Goal: Information Seeking & Learning: Learn about a topic

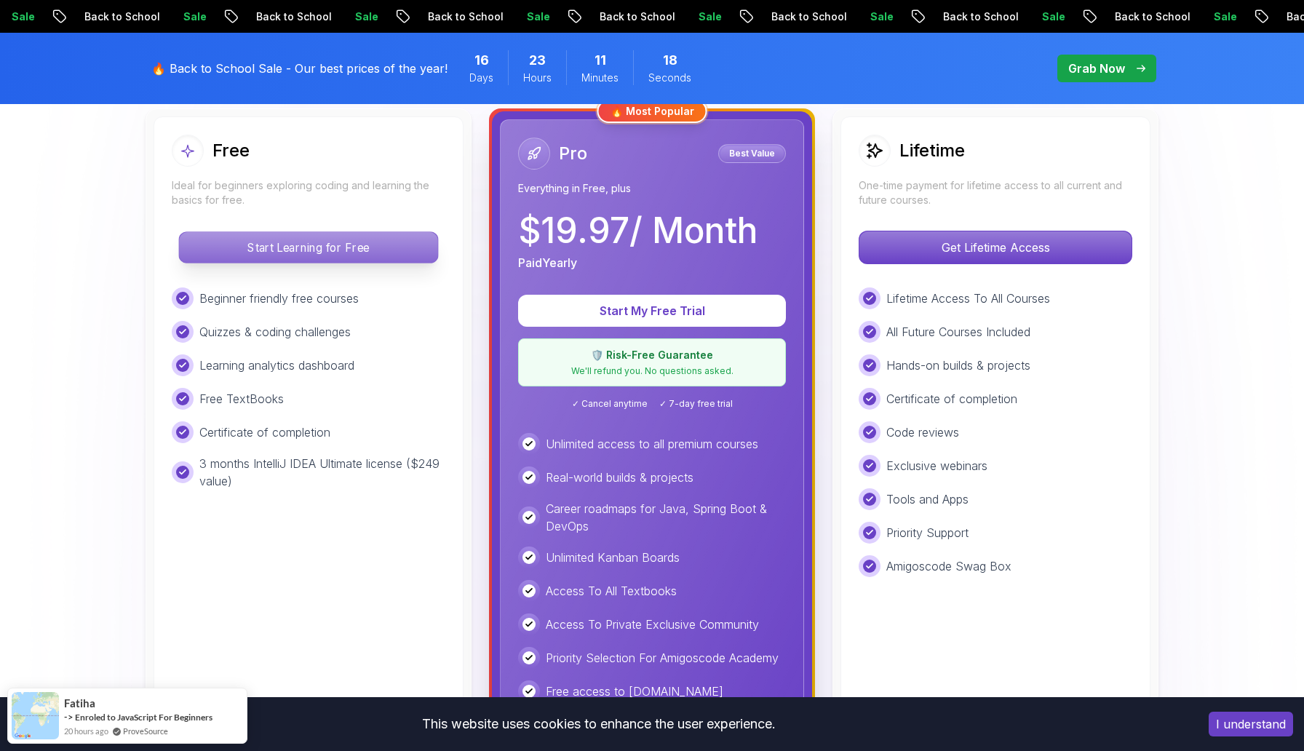
scroll to position [401, 0]
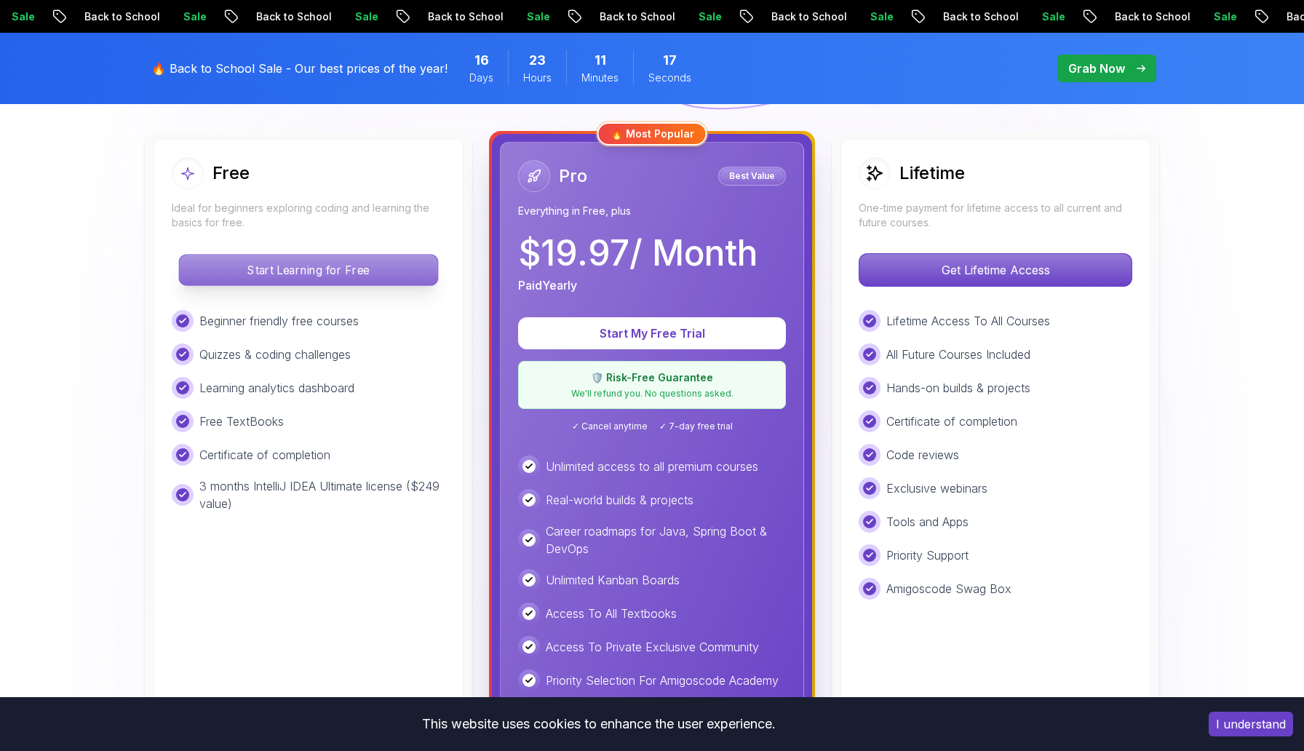
click at [319, 268] on p "Start Learning for Free" at bounding box center [308, 270] width 258 height 31
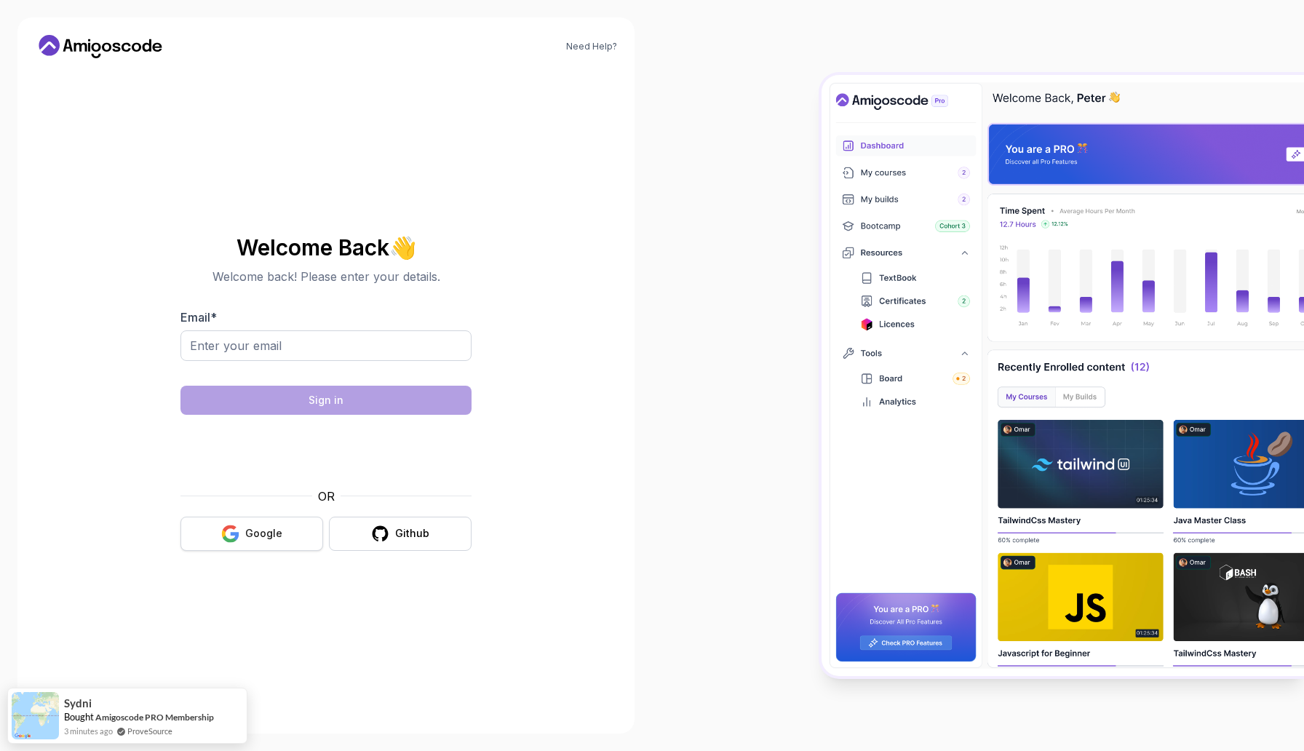
click at [288, 539] on button "Google" at bounding box center [251, 533] width 143 height 34
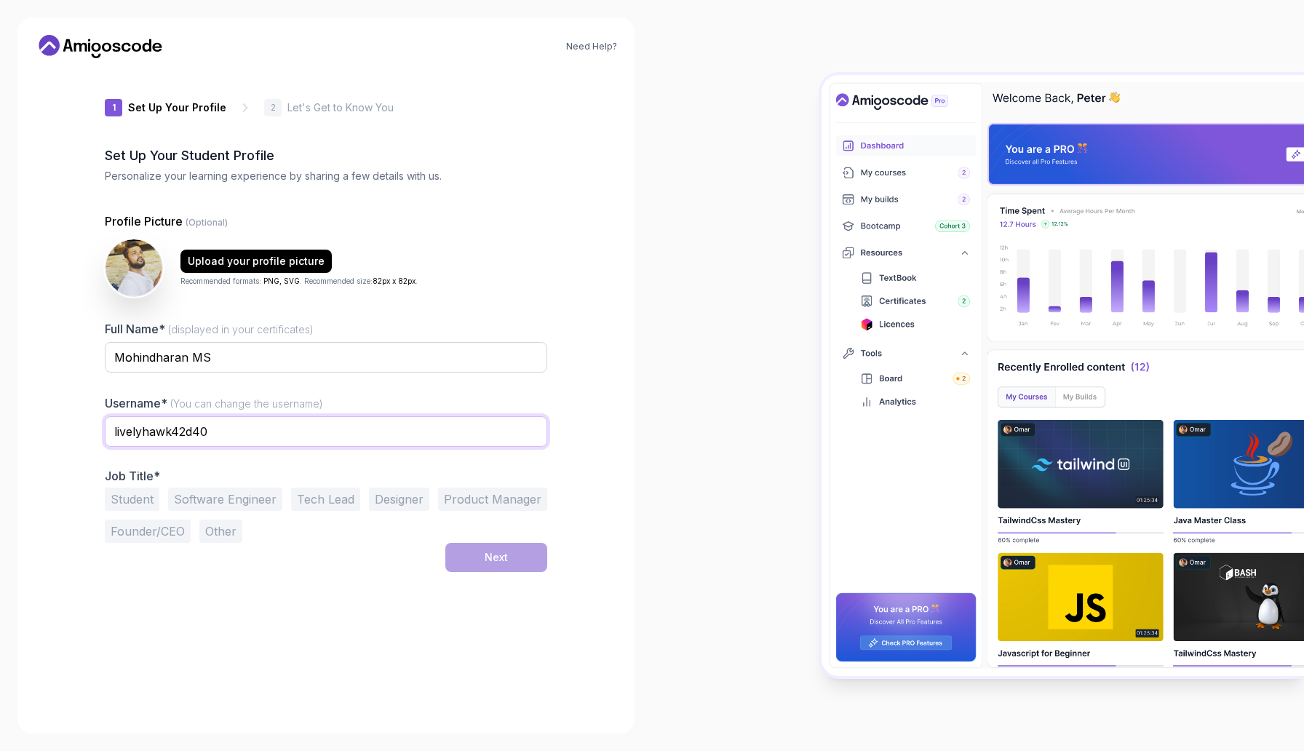
drag, startPoint x: 215, startPoint y: 434, endPoint x: 94, endPoint y: 420, distance: 121.5
click at [94, 420] on div "1 Set Up Your Profile 1 Set Up Your Profile 2 Let's Get to Know You Set Up Your…" at bounding box center [325, 393] width 489 height 646
type input "Mohindharan"
click at [308, 499] on button "Tech Lead" at bounding box center [325, 498] width 69 height 23
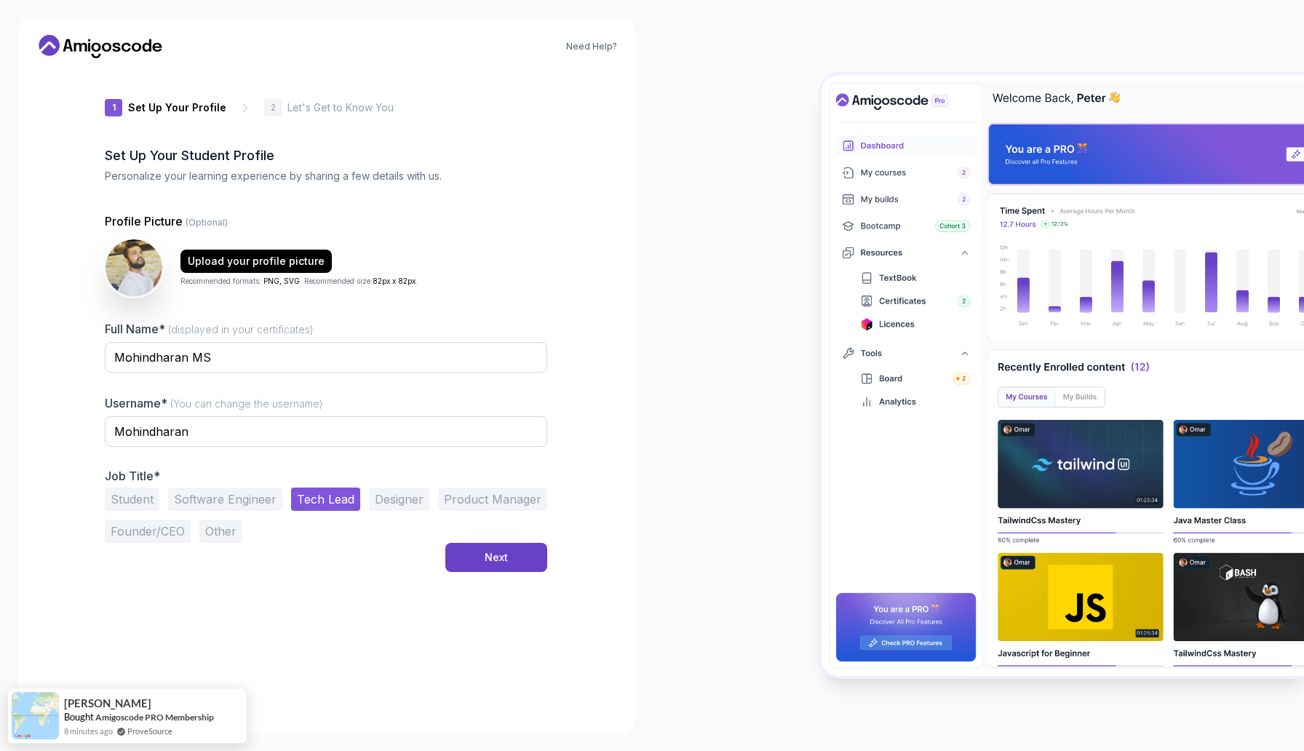
click at [495, 508] on button "Product Manager" at bounding box center [492, 498] width 109 height 23
click at [351, 497] on button "Tech Lead" at bounding box center [325, 498] width 69 height 23
click at [498, 562] on div "Next" at bounding box center [495, 557] width 23 height 15
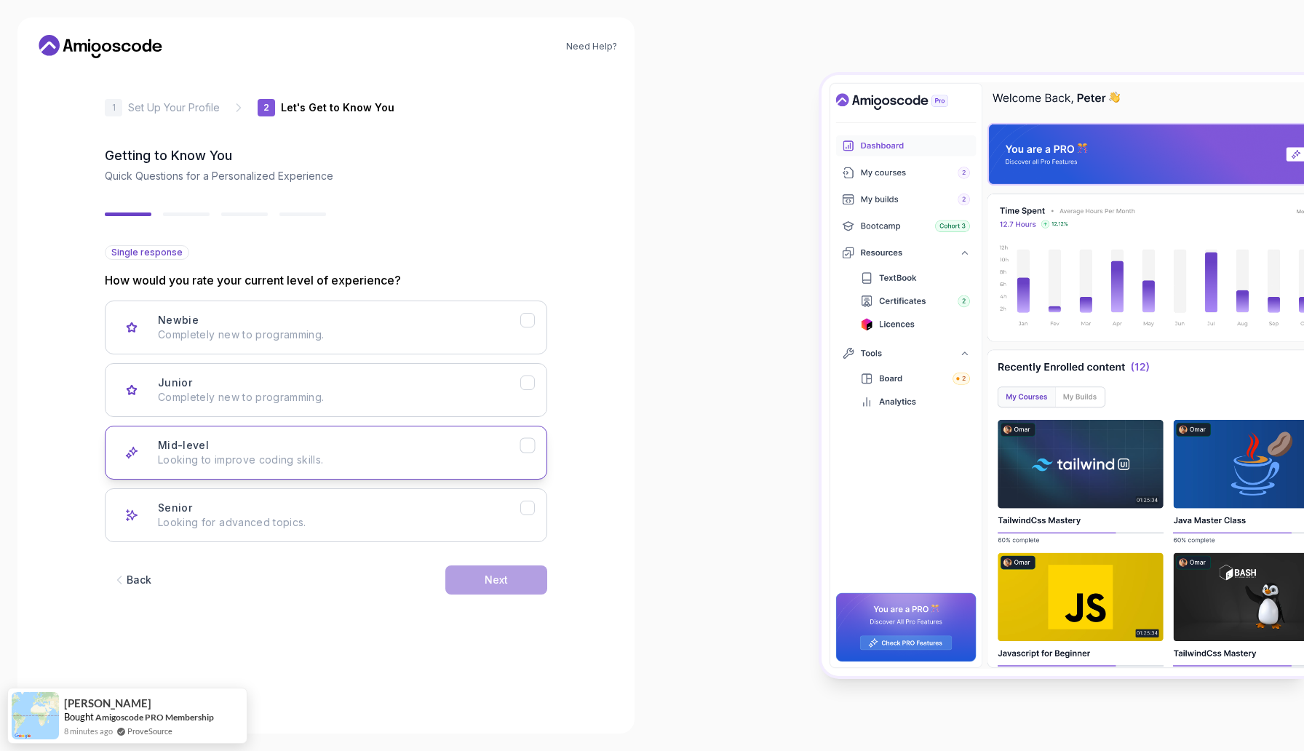
click at [349, 434] on button "Mid-level Looking to improve coding skills." at bounding box center [326, 453] width 442 height 54
click at [472, 511] on div "Senior Looking for advanced topics." at bounding box center [339, 514] width 362 height 29
click at [482, 582] on button "Next" at bounding box center [496, 579] width 102 height 29
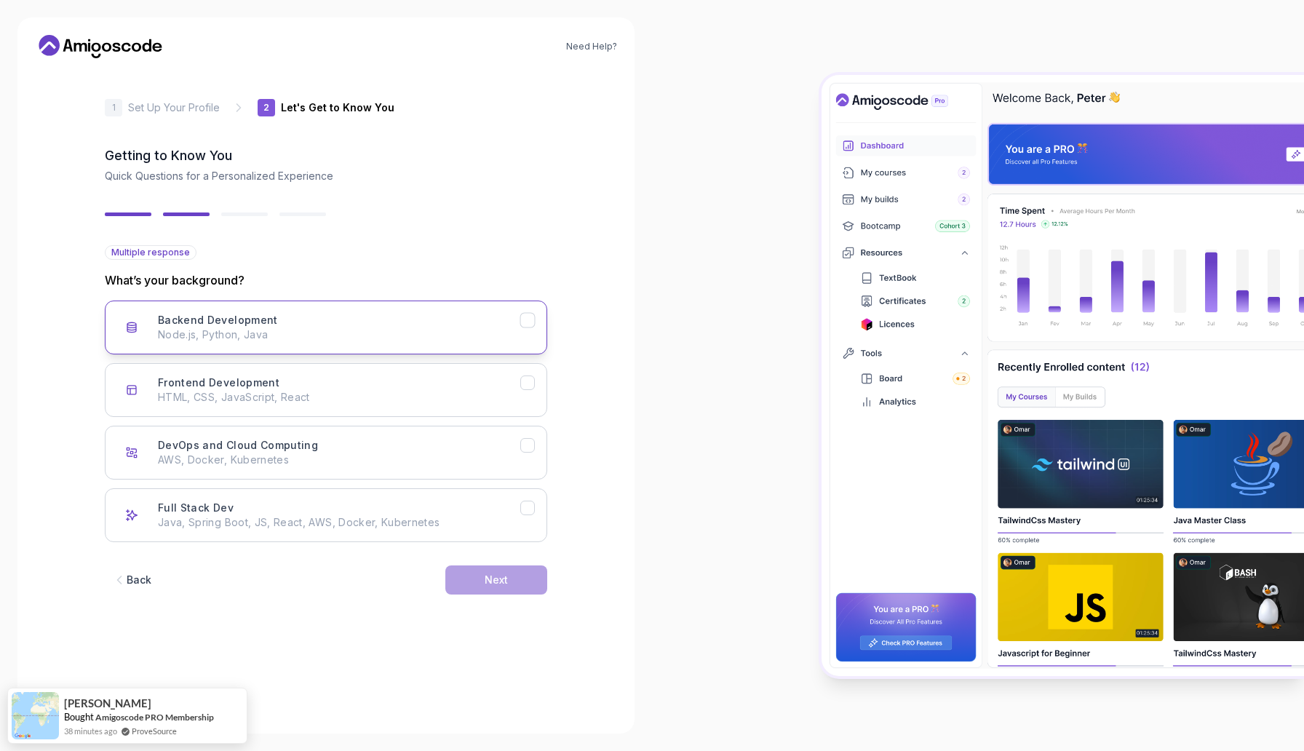
click at [277, 351] on button "Backend Development Node.js, Python, Java" at bounding box center [326, 327] width 442 height 54
click at [420, 521] on p "Java, Spring Boot, JS, React, AWS, Docker, Kubernetes" at bounding box center [339, 522] width 362 height 15
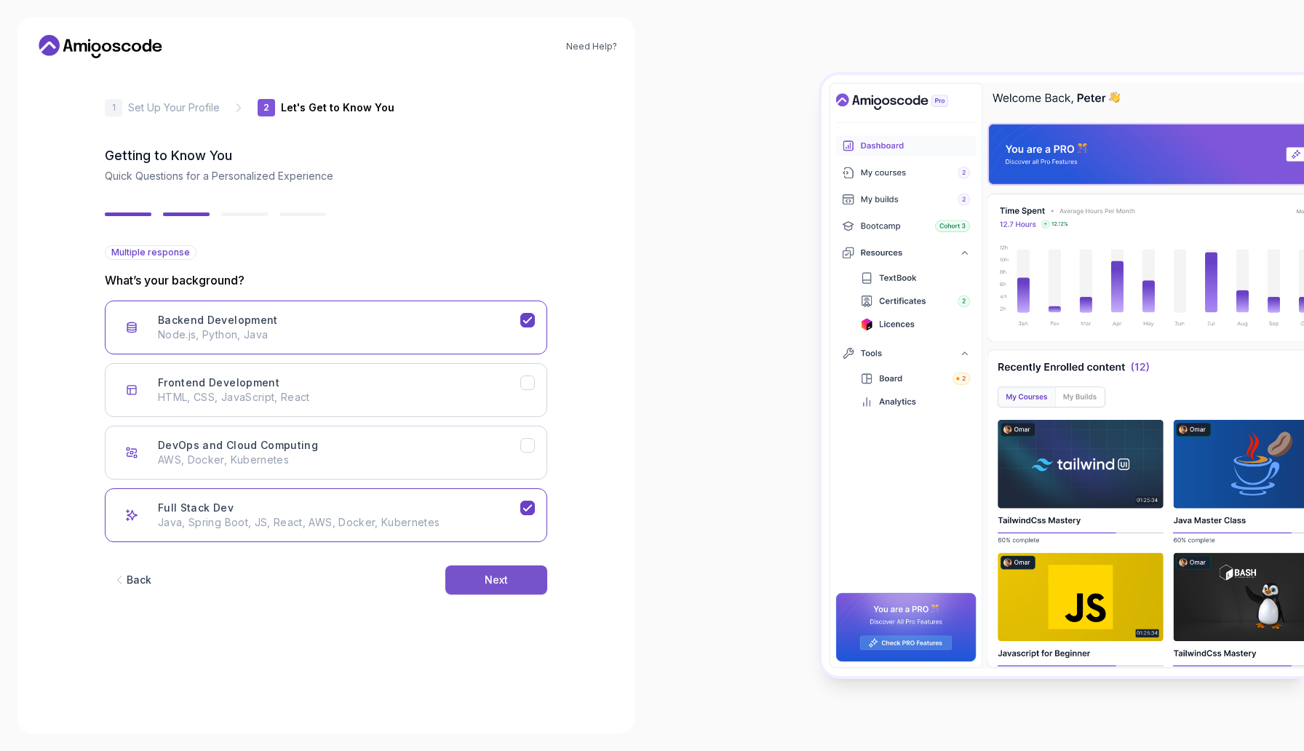
click at [495, 570] on button "Next" at bounding box center [496, 579] width 102 height 29
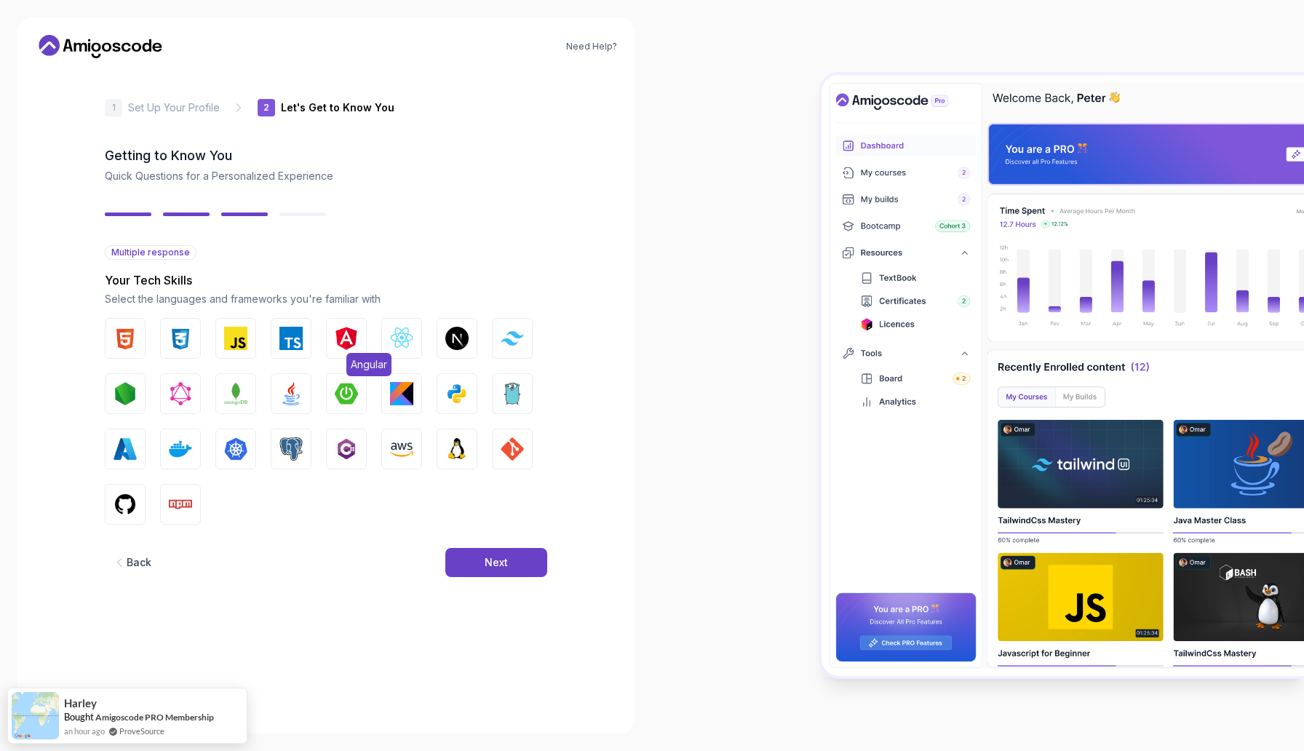
click at [340, 341] on img "button" at bounding box center [346, 338] width 23 height 23
click at [394, 344] on img "button" at bounding box center [401, 338] width 23 height 23
click at [284, 410] on button "Java" at bounding box center [291, 393] width 41 height 41
click at [442, 389] on button "Python" at bounding box center [456, 393] width 41 height 41
click at [385, 434] on button "AWS" at bounding box center [401, 448] width 41 height 41
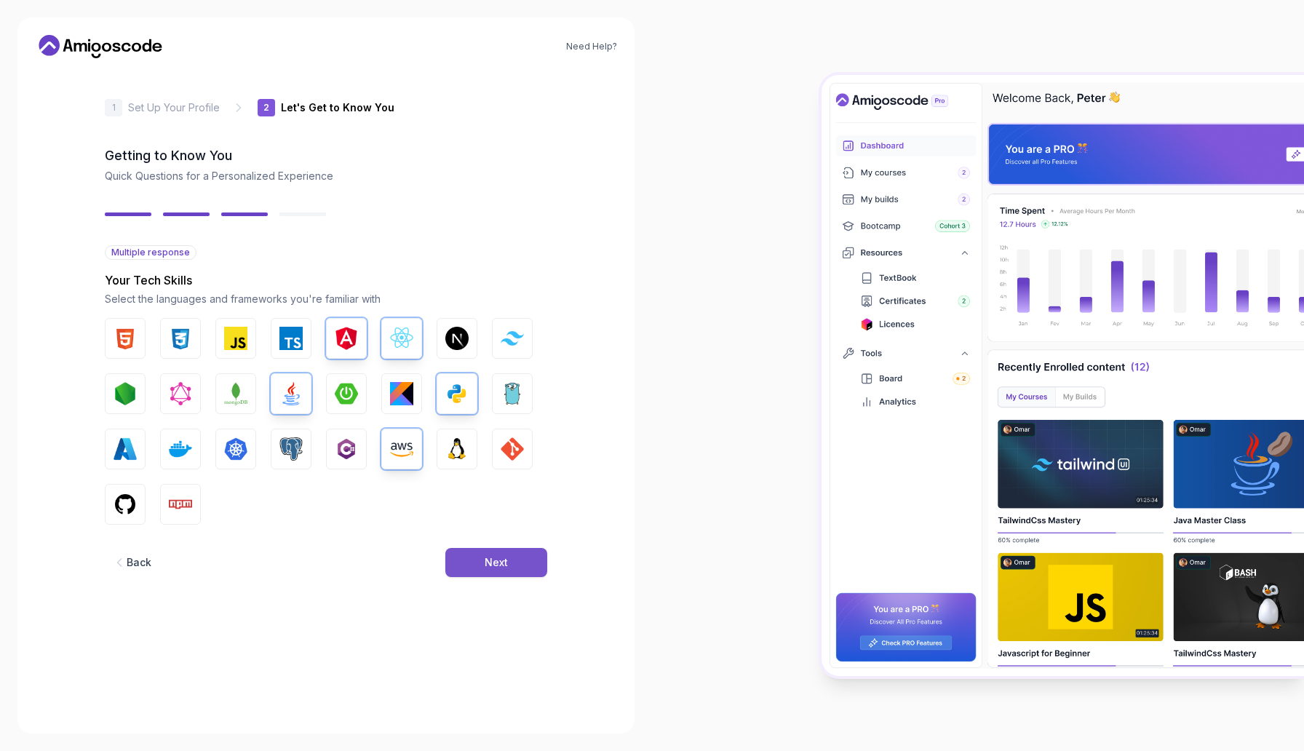
click at [476, 570] on button "Next" at bounding box center [496, 562] width 102 height 29
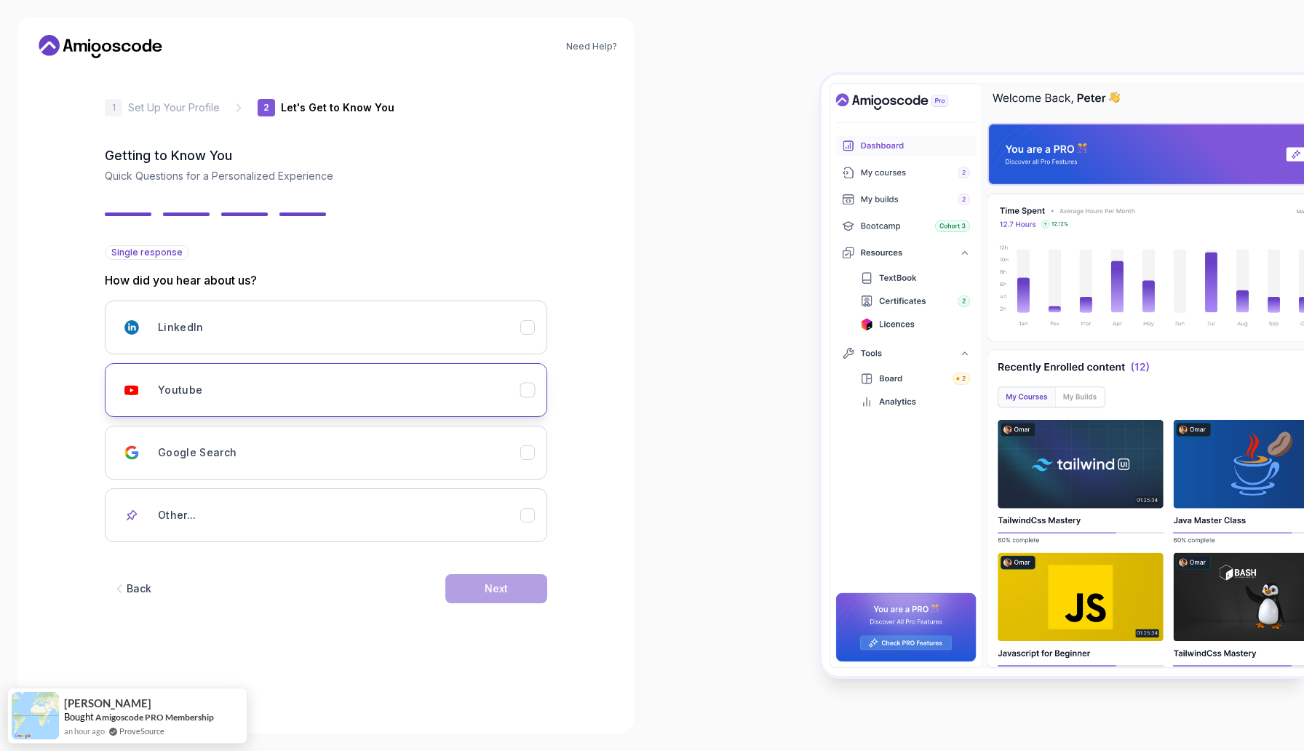
click at [527, 393] on icon "Youtube" at bounding box center [528, 390] width 14 height 14
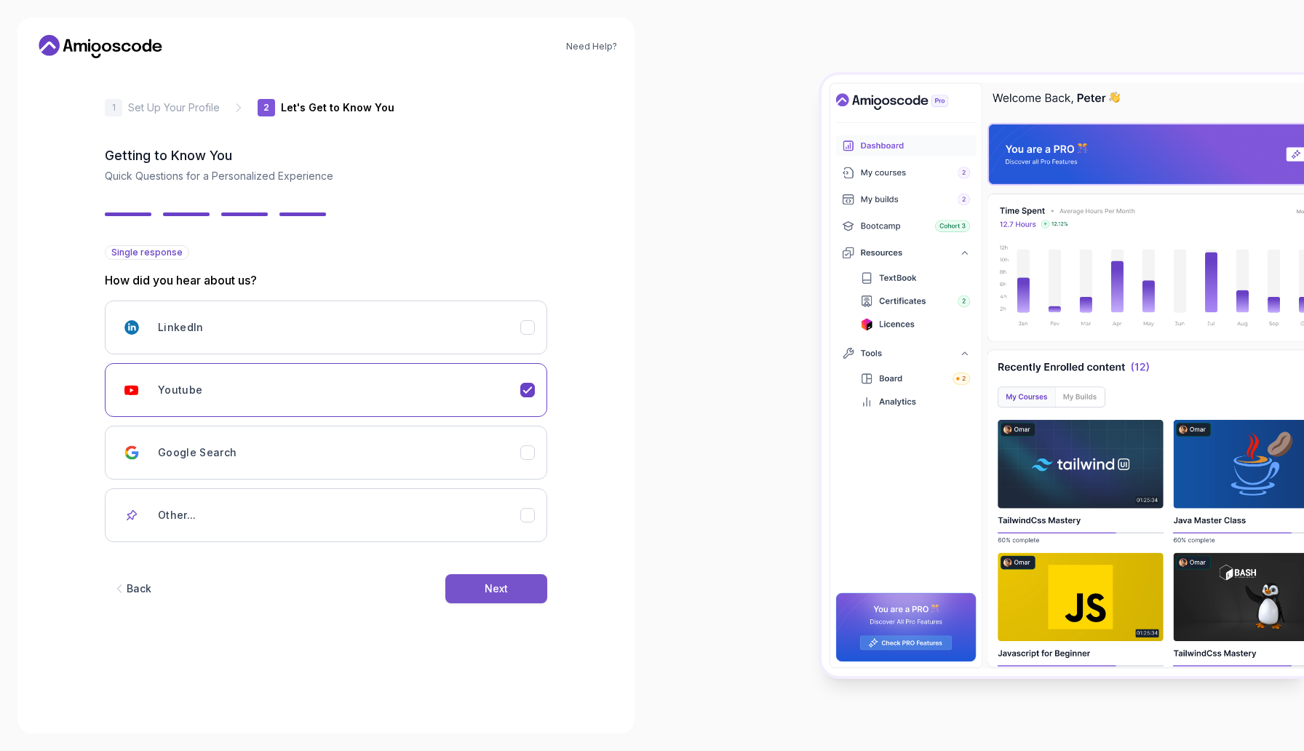
click at [504, 586] on div "Next" at bounding box center [495, 588] width 23 height 15
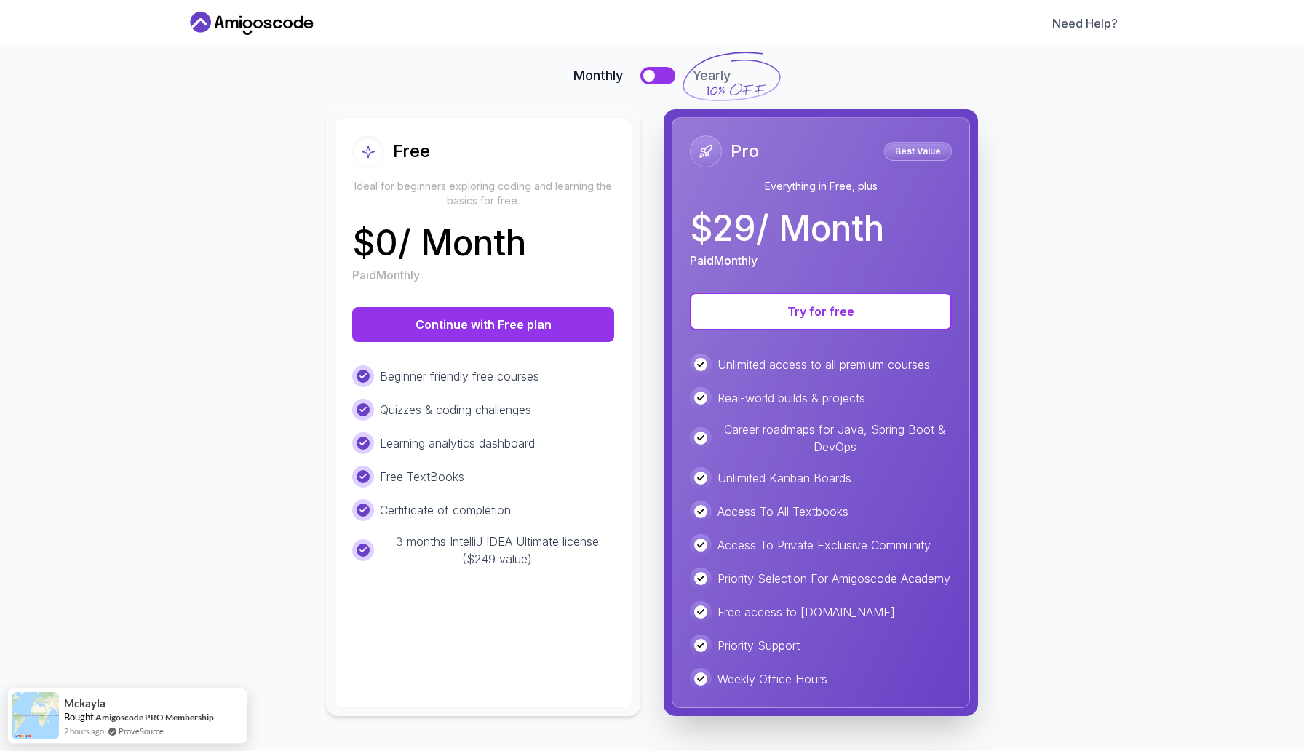
scroll to position [4, 0]
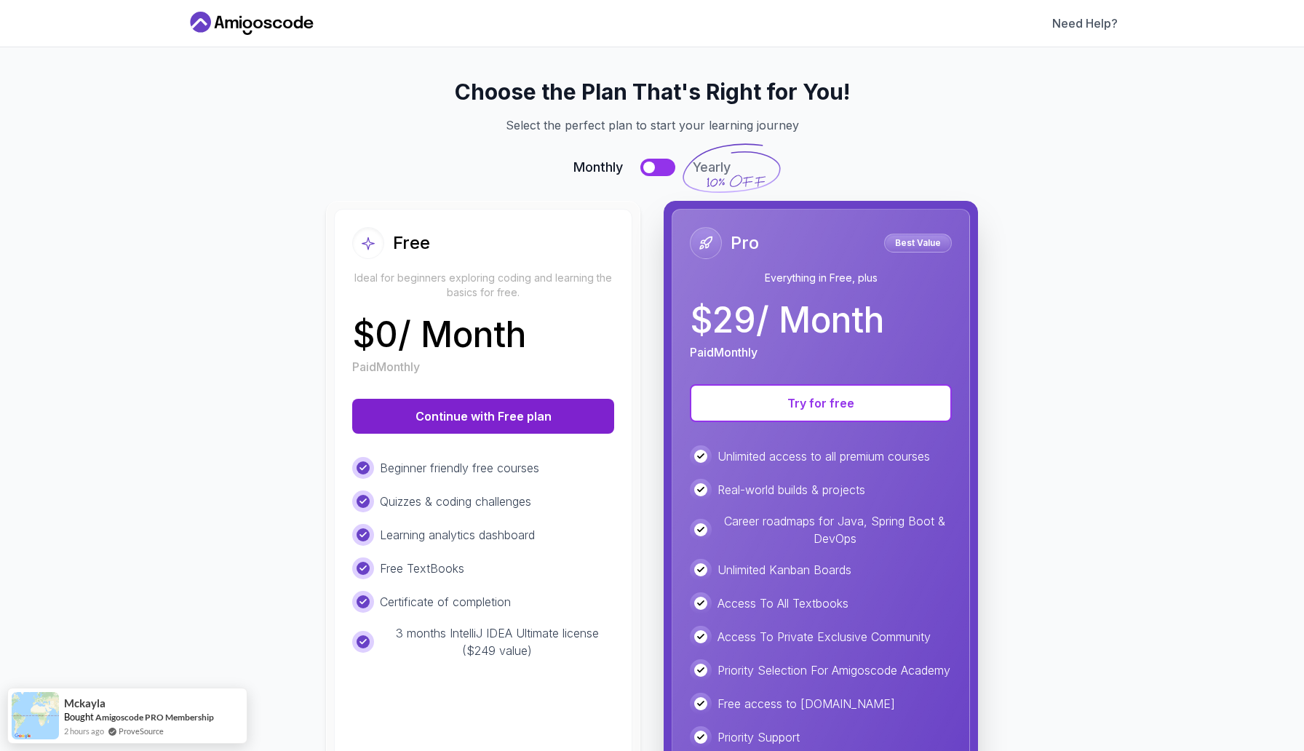
click at [489, 407] on button "Continue with Free plan" at bounding box center [483, 416] width 262 height 35
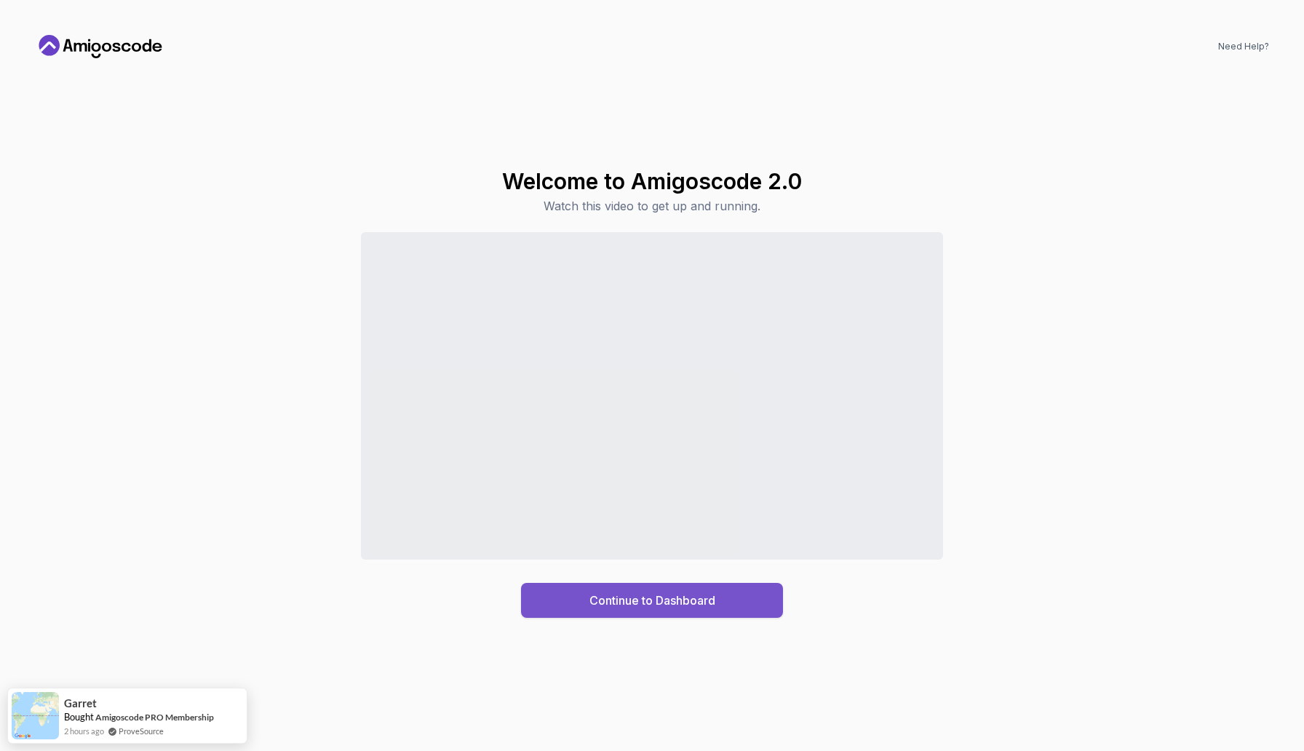
click at [647, 592] on div "Continue to Dashboard" at bounding box center [652, 599] width 126 height 17
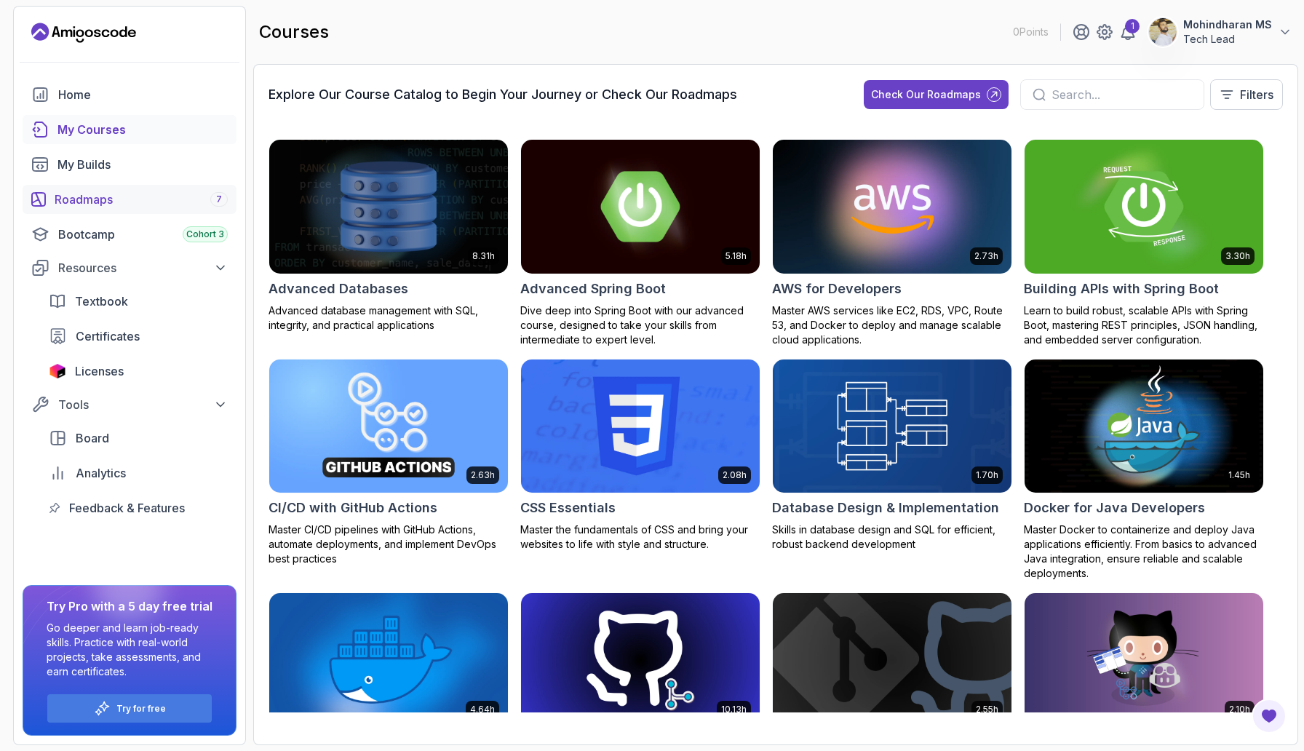
click at [128, 193] on div "Roadmaps 7" at bounding box center [141, 199] width 173 height 17
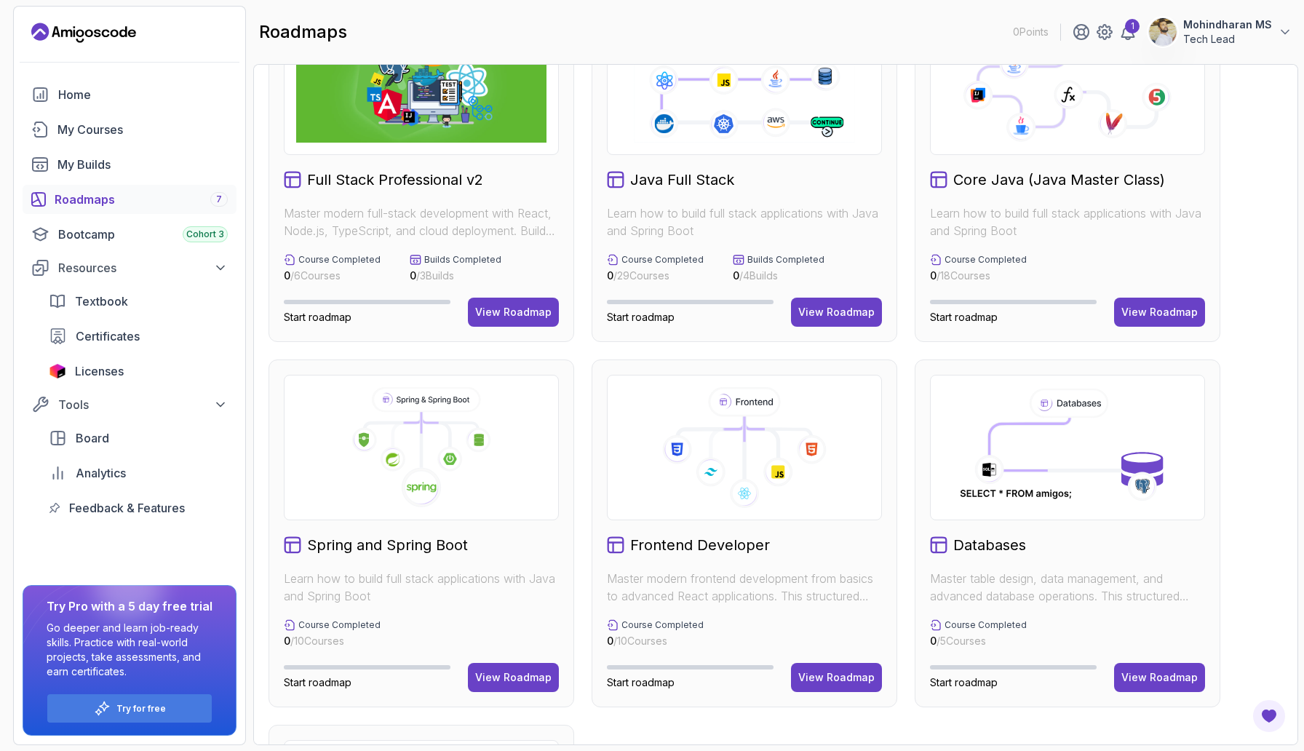
scroll to position [88, 0]
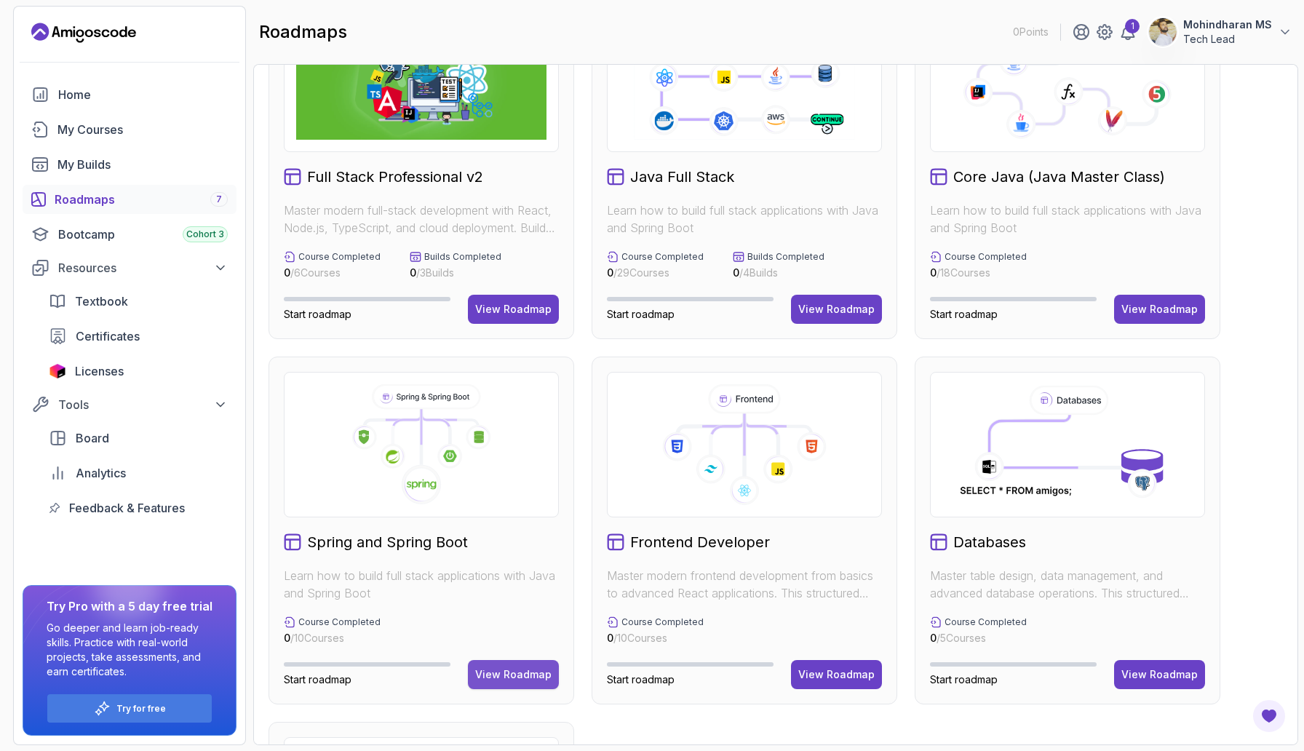
click at [532, 668] on div "View Roadmap" at bounding box center [513, 674] width 76 height 15
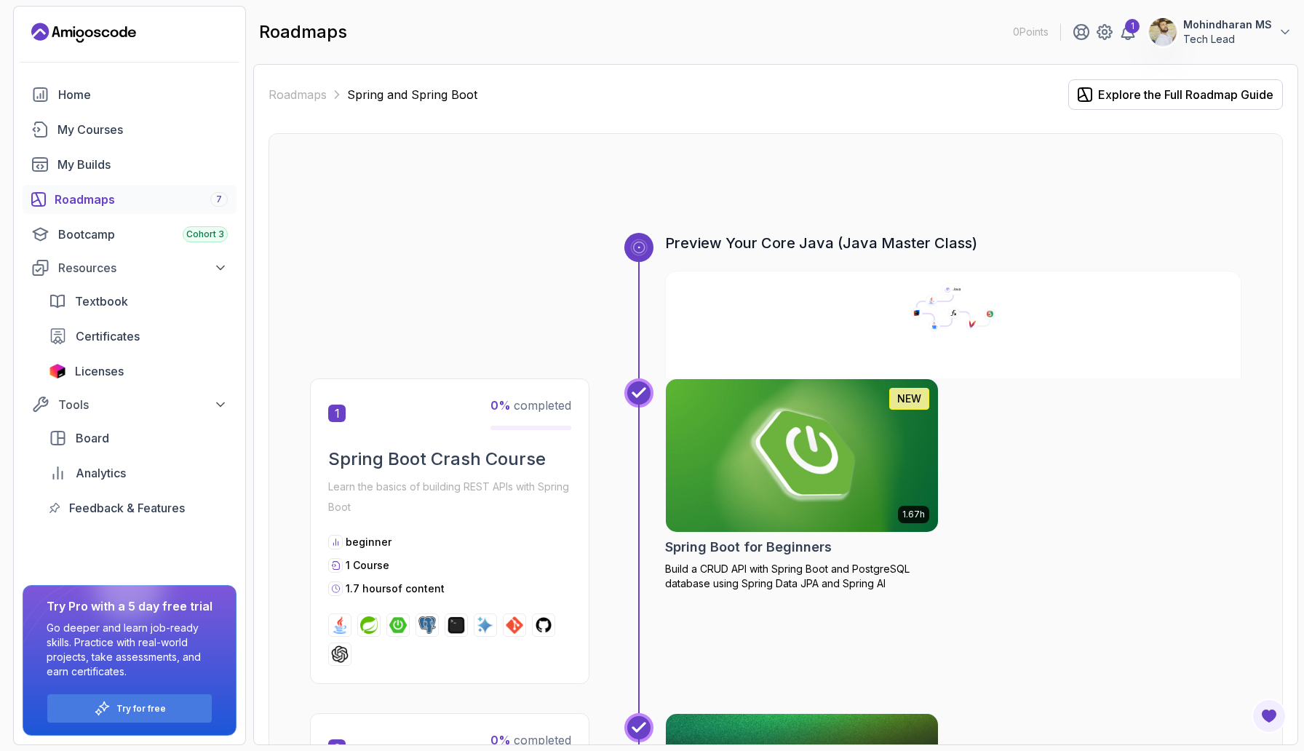
click at [874, 479] on img at bounding box center [802, 455] width 286 height 160
click at [844, 468] on img at bounding box center [802, 455] width 286 height 160
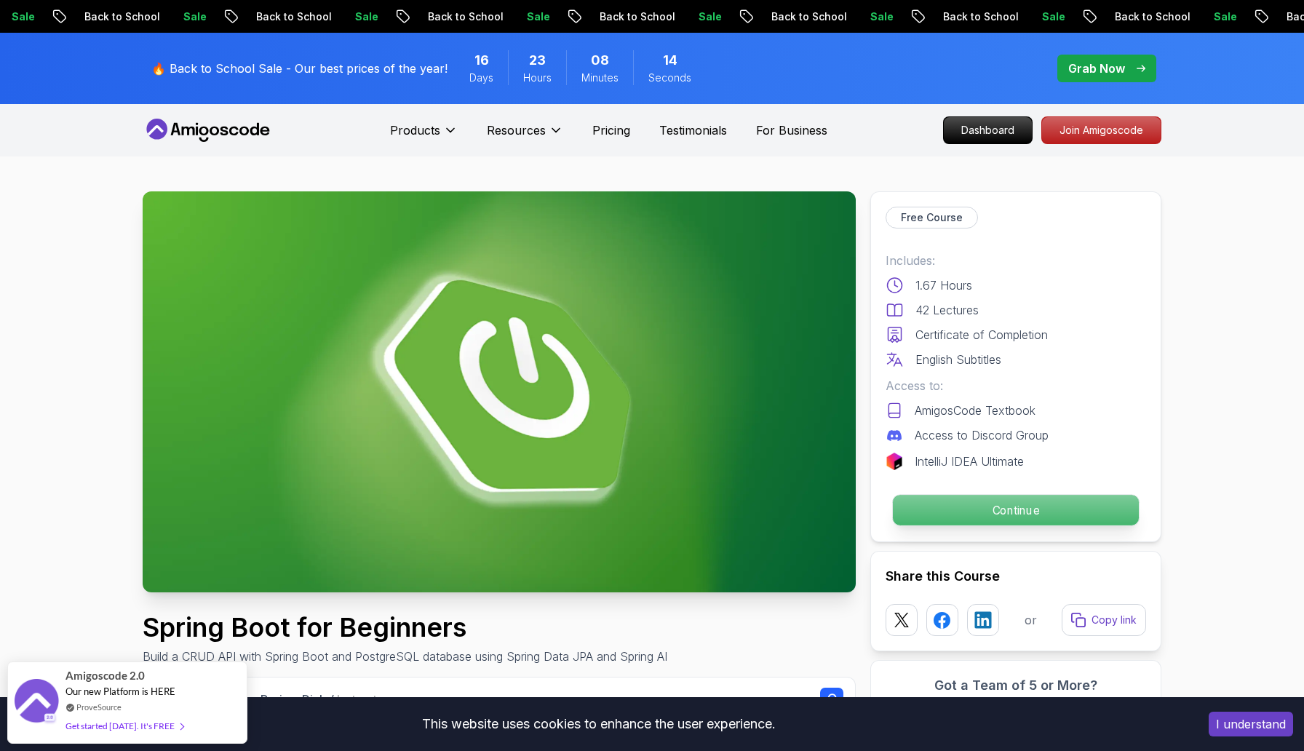
click at [992, 504] on p "Continue" at bounding box center [1016, 510] width 246 height 31
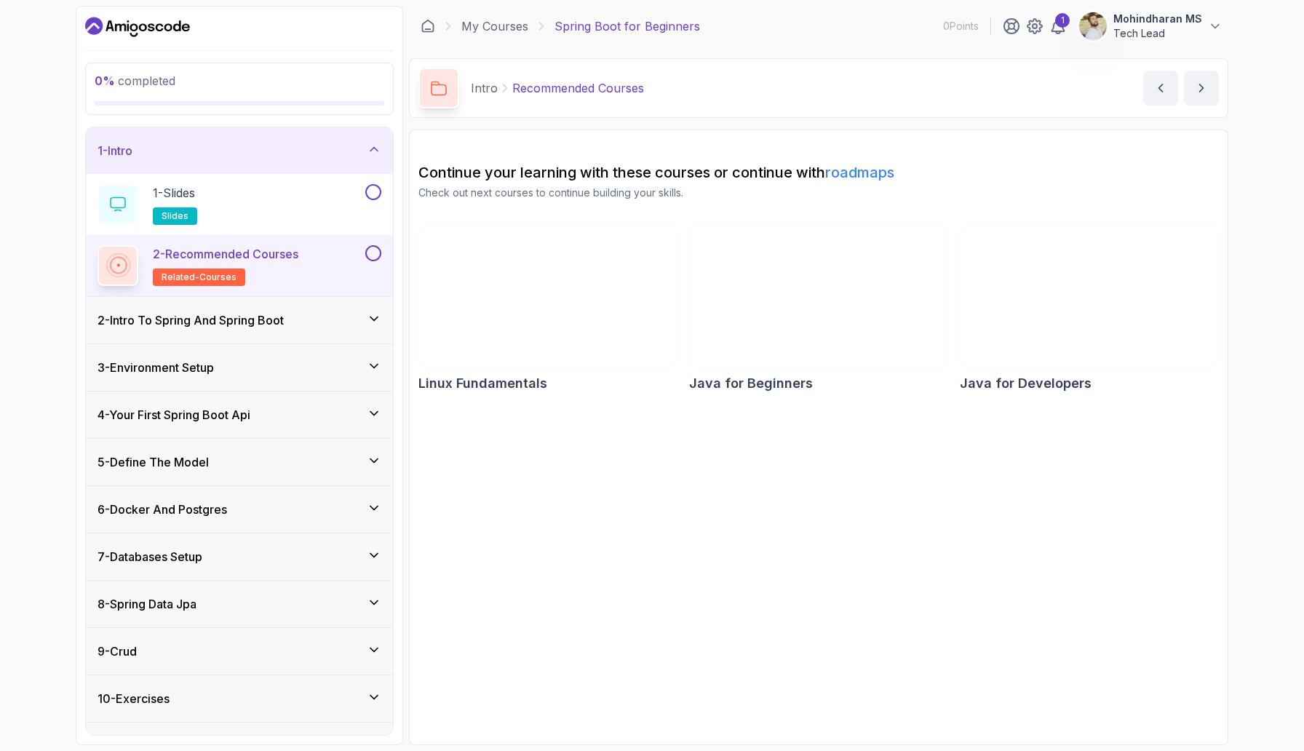
scroll to position [81, 0]
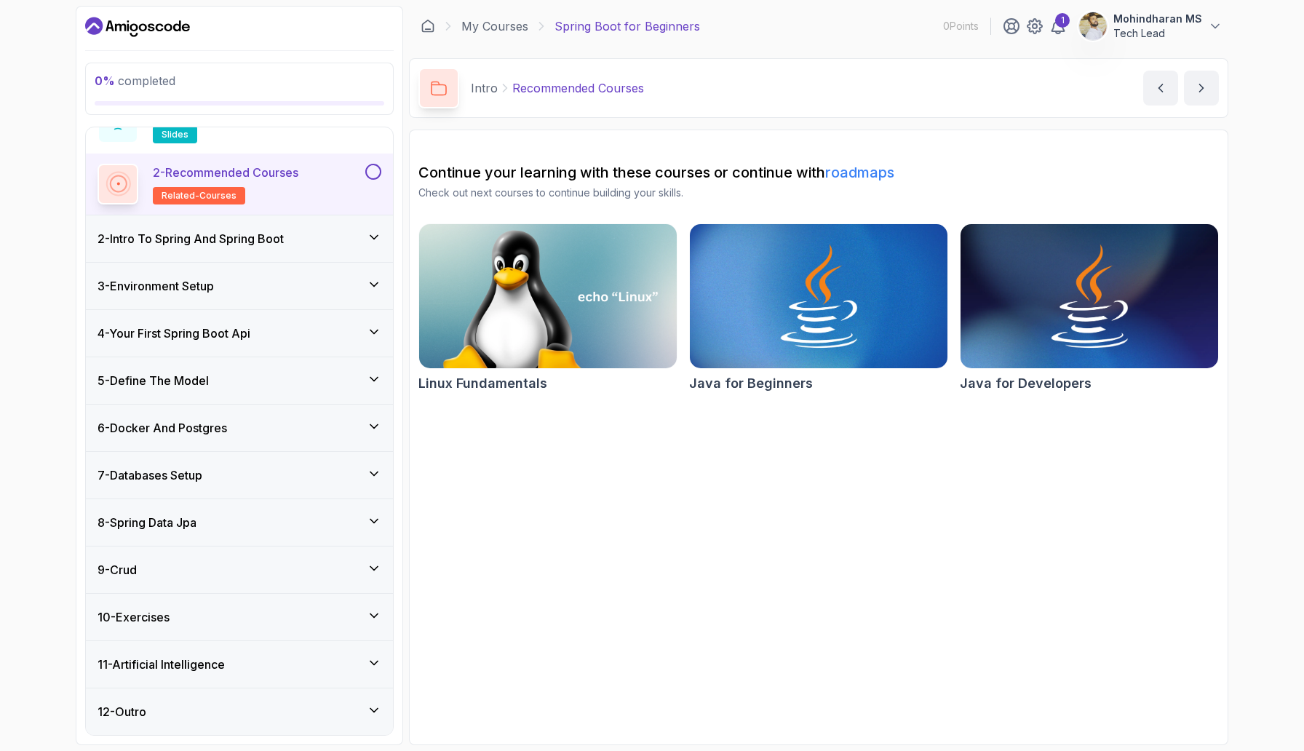
click at [224, 420] on h3 "6 - Docker And Postgres" at bounding box center [161, 427] width 129 height 17
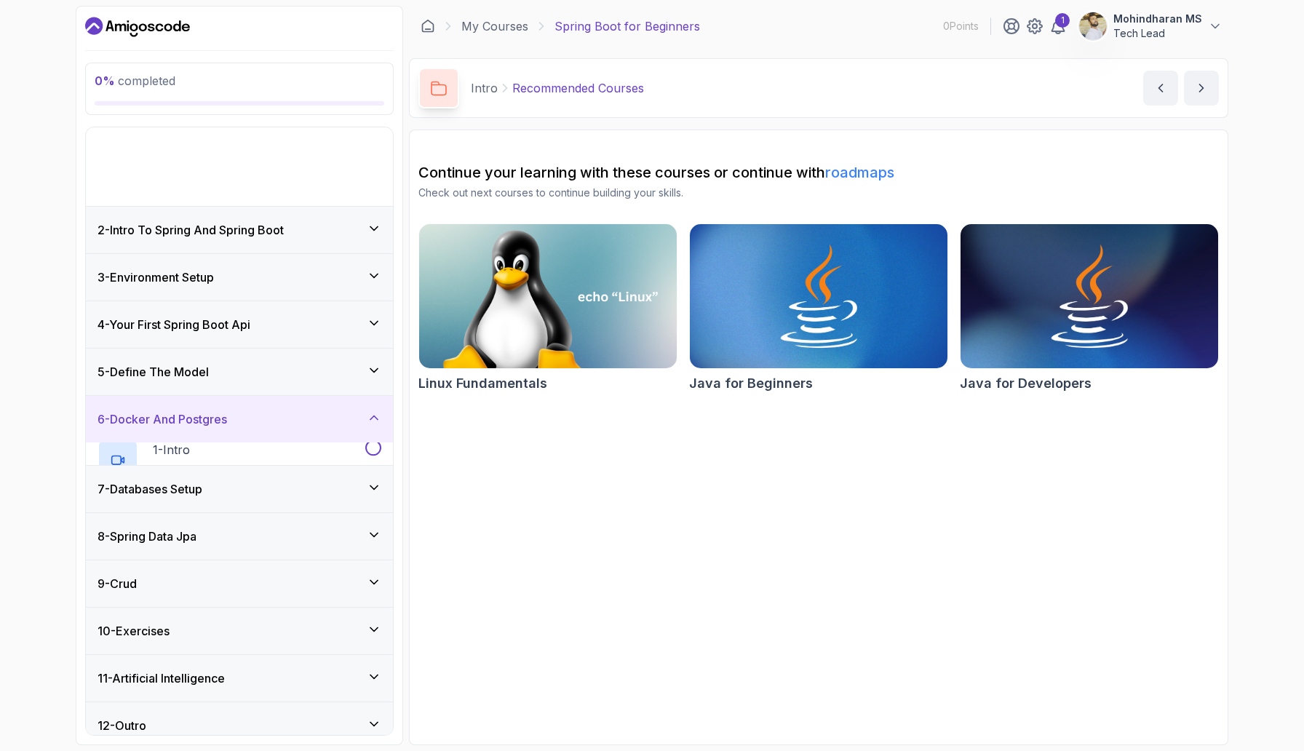
scroll to position [0, 0]
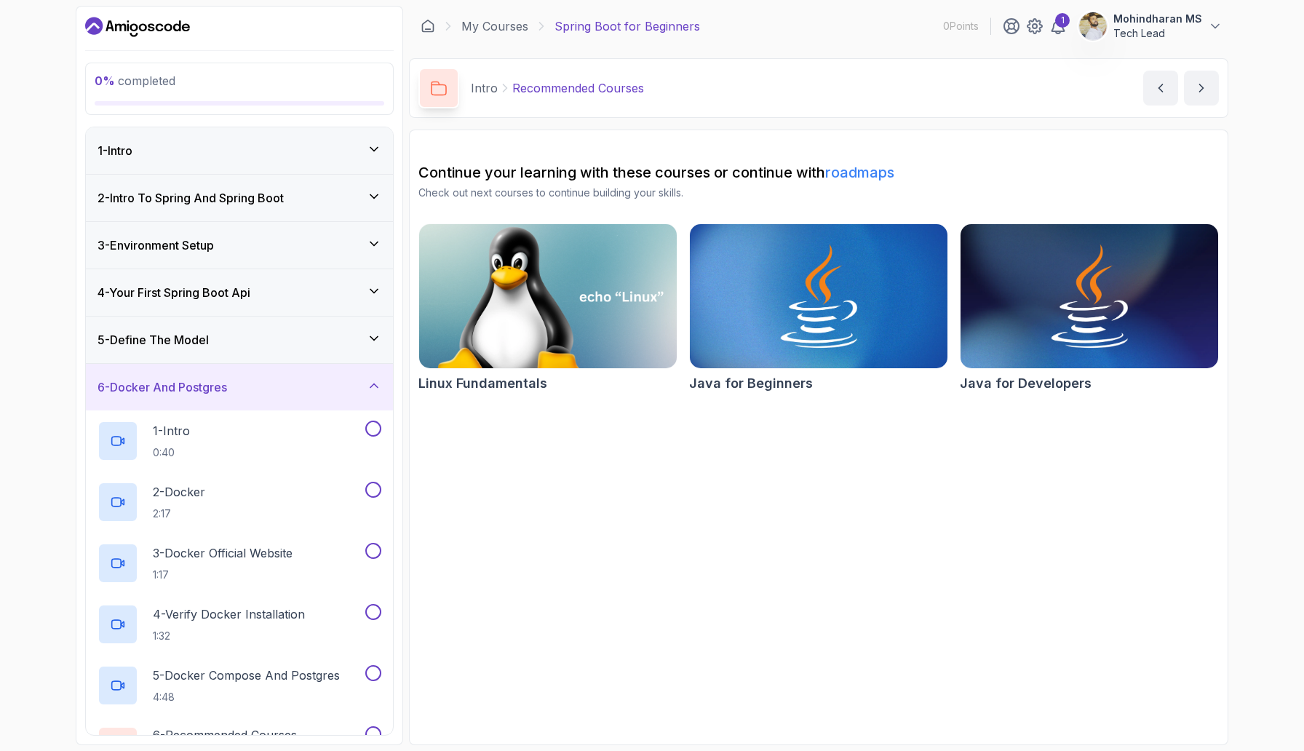
click at [567, 348] on img at bounding box center [547, 295] width 271 height 151
click at [789, 263] on img at bounding box center [818, 295] width 271 height 151
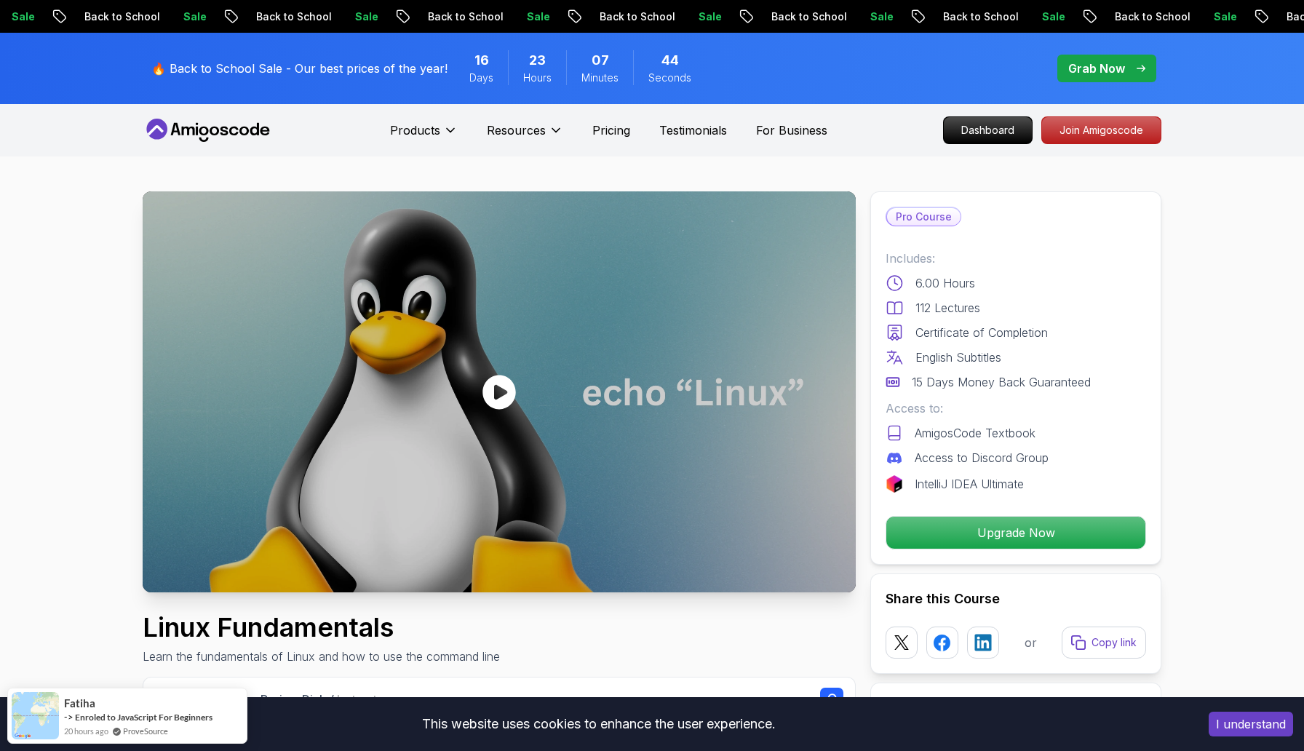
click at [1245, 730] on button "I understand" at bounding box center [1250, 723] width 84 height 25
